Goal: Information Seeking & Learning: Learn about a topic

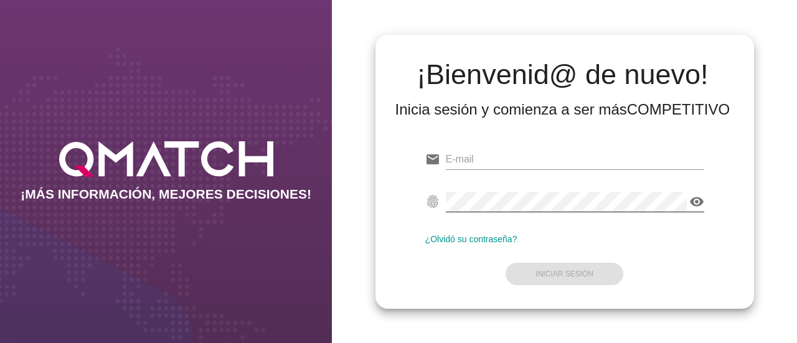
type input "[EMAIL_ADDRESS][DOMAIN_NAME]"
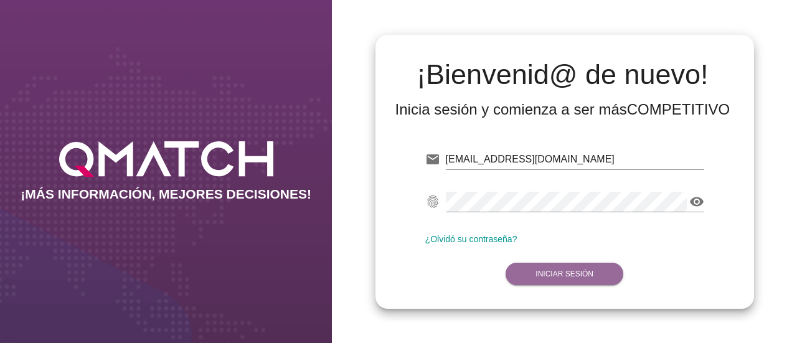
click at [566, 269] on strong "Iniciar Sesión" at bounding box center [564, 273] width 58 height 9
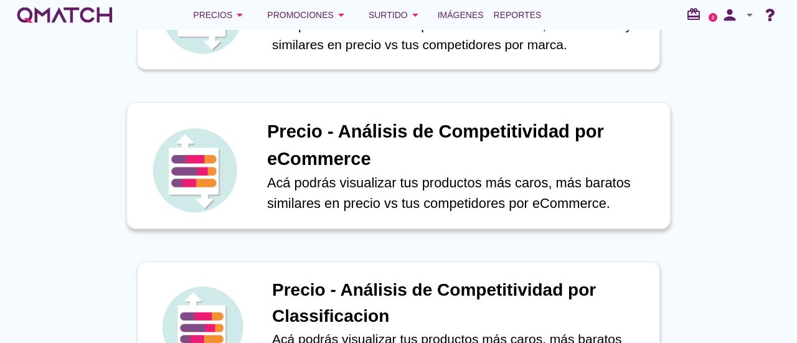
scroll to position [249, 0]
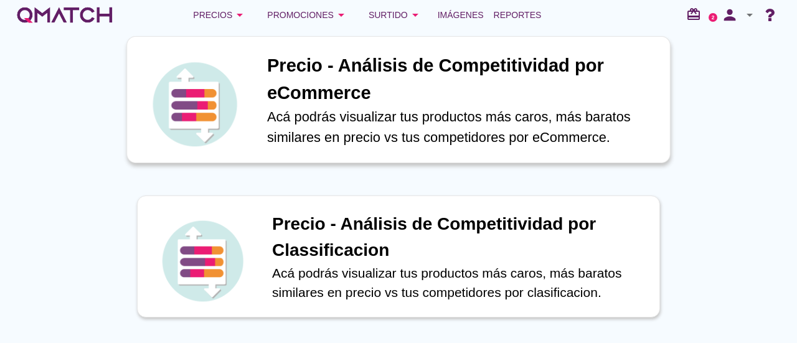
click at [370, 118] on p "Acá podrás visualizar tus productos más caros, más baratos similares en precio …" at bounding box center [462, 126] width 390 height 41
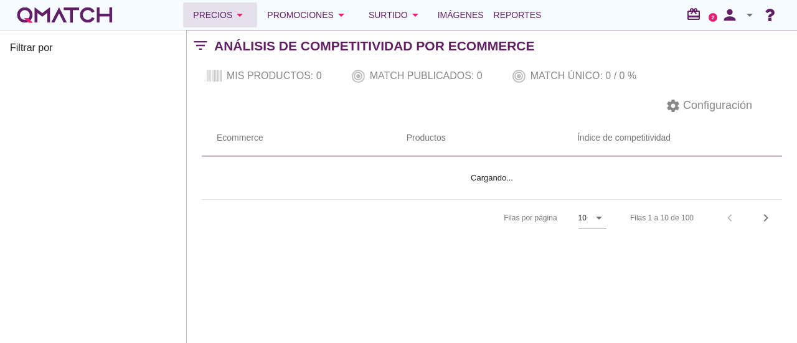
click at [228, 22] on div "Precios arrow_drop_down" at bounding box center [220, 14] width 54 height 15
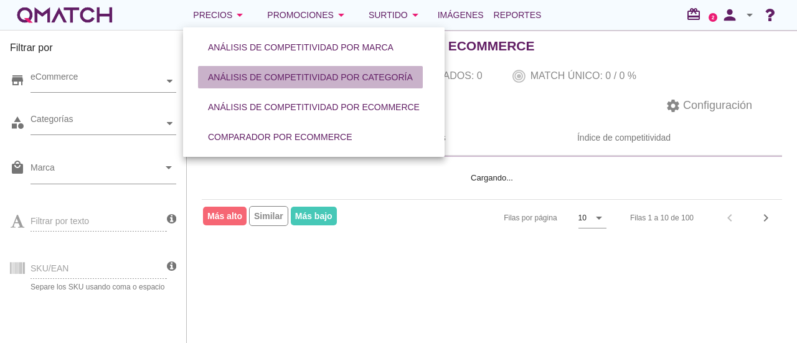
click at [281, 86] on button "Análisis de competitividad por categoría" at bounding box center [310, 77] width 225 height 22
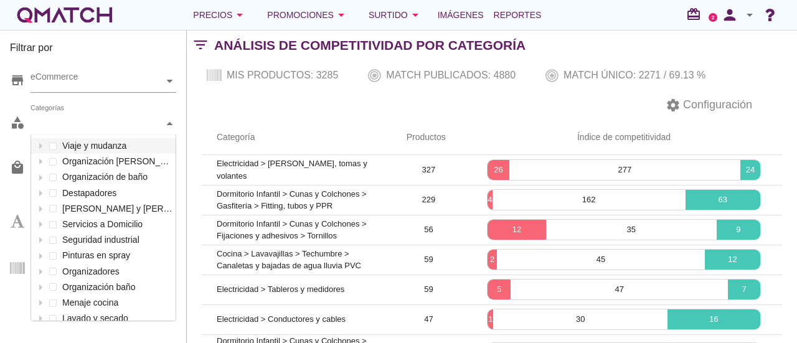
click at [92, 128] on div "Categorías" at bounding box center [96, 123] width 133 height 13
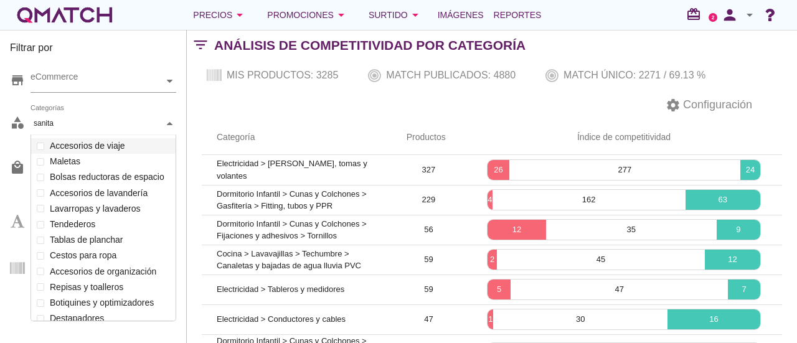
scroll to position [86, 146]
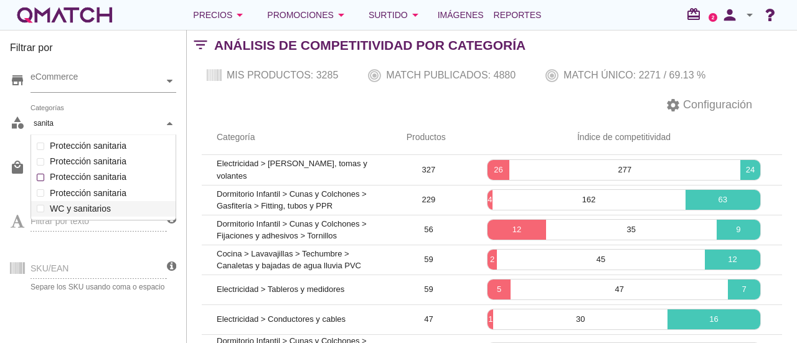
click at [75, 207] on div "Viaje y mudanza Organización de loggia Organización de baño Destapadores Aleros…" at bounding box center [103, 177] width 144 height 78
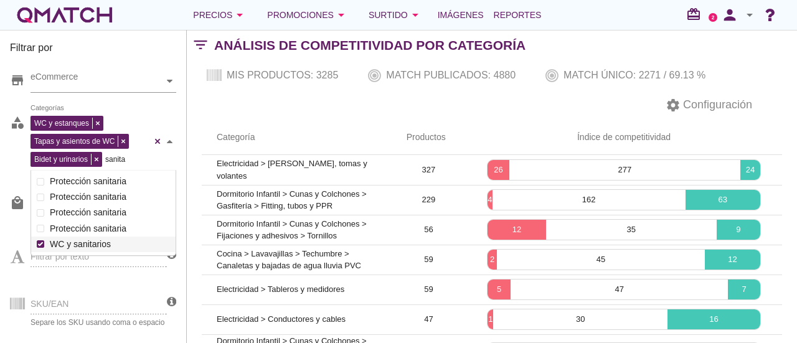
scroll to position [42, 0]
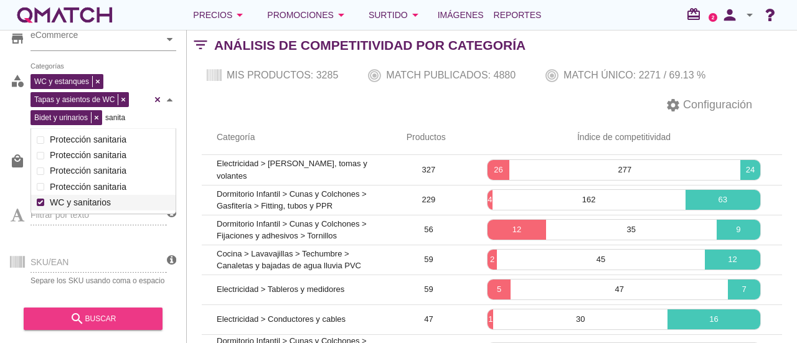
type input "sanita"
click at [83, 324] on icon "search" at bounding box center [77, 318] width 15 height 15
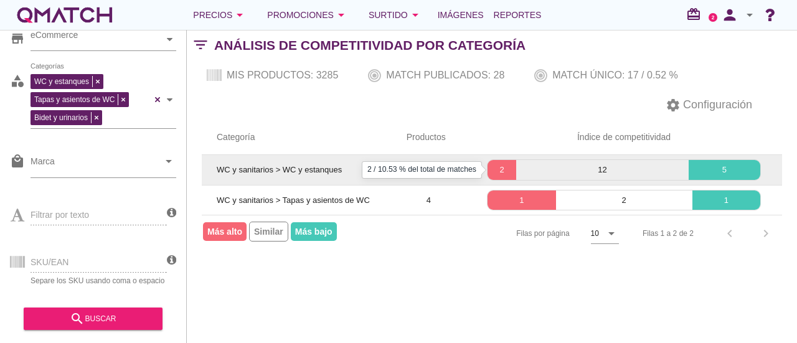
click at [503, 167] on p "2" at bounding box center [501, 170] width 29 height 12
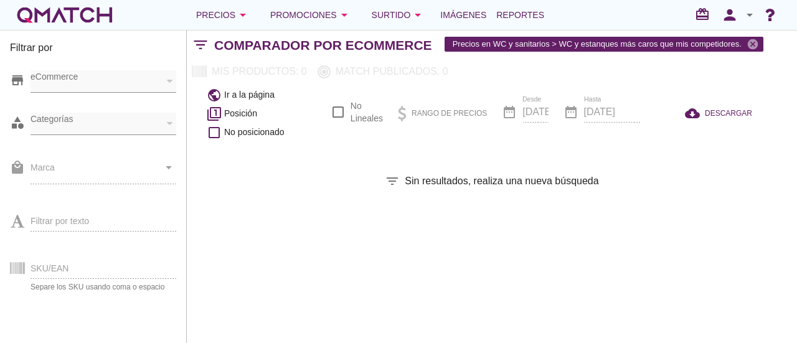
checkbox input "false"
